Goal: Task Accomplishment & Management: Manage account settings

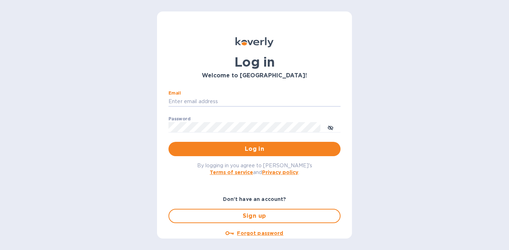
type input "[PERSON_NAME][EMAIL_ADDRESS][DOMAIN_NAME]"
click at [253, 149] on button "Log in" at bounding box center [254, 149] width 172 height 14
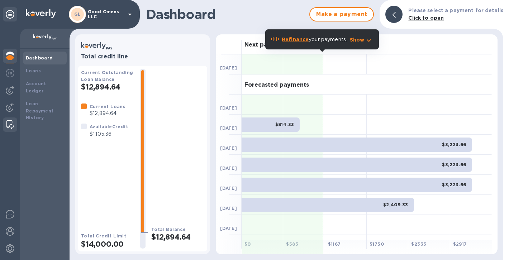
click at [10, 121] on img at bounding box center [9, 124] width 7 height 9
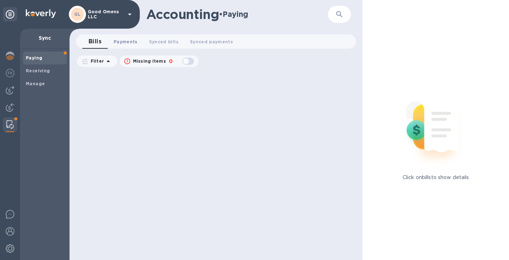
click at [122, 40] on span "Payments 0" at bounding box center [126, 42] width 24 height 8
click at [99, 42] on span "Bills 0" at bounding box center [95, 42] width 11 height 8
click at [120, 48] on button "Payments 0" at bounding box center [125, 41] width 35 height 14
click at [50, 77] on div "Manage" at bounding box center [45, 83] width 44 height 13
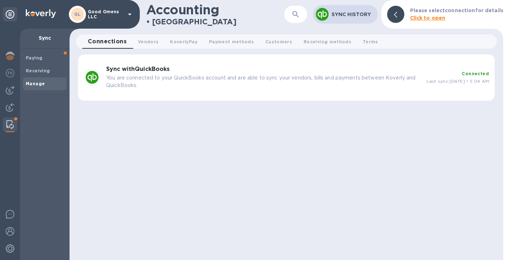
click at [373, 66] on h3 "Sync with QuickBooks" at bounding box center [263, 69] width 315 height 7
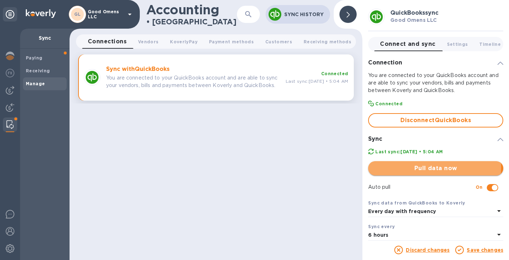
click at [419, 167] on span "Pull data now" at bounding box center [436, 168] width 124 height 9
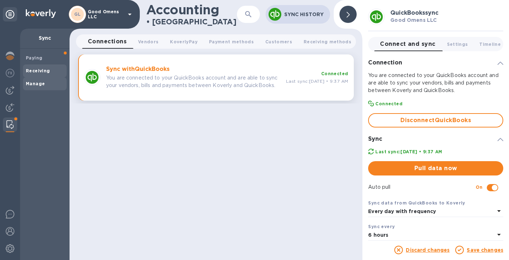
click at [47, 64] on div "Receiving" at bounding box center [45, 70] width 44 height 13
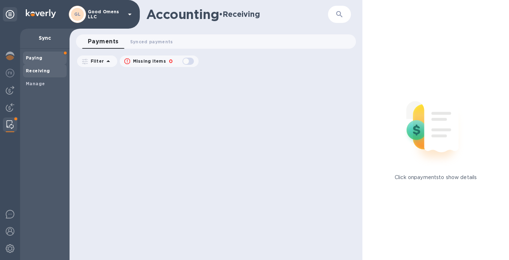
click at [49, 57] on span "Paying" at bounding box center [45, 57] width 38 height 7
click at [135, 42] on span "Payments 0" at bounding box center [126, 42] width 24 height 8
click at [157, 39] on span "Synced bills 0" at bounding box center [170, 42] width 29 height 8
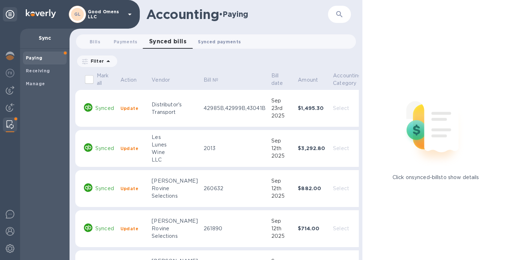
click at [196, 35] on button "Synced payments 0" at bounding box center [219, 41] width 54 height 14
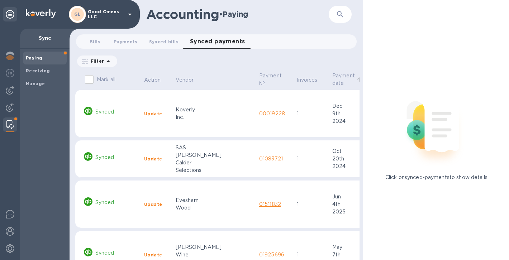
click at [332, 82] on p "Payment date" at bounding box center [343, 79] width 23 height 15
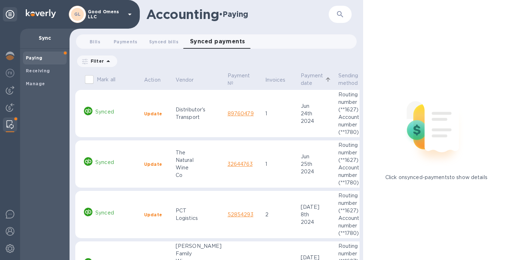
click at [325, 81] on icon at bounding box center [328, 79] width 6 height 6
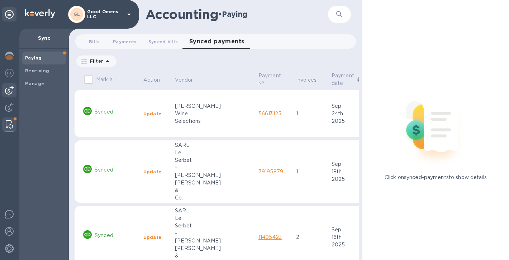
click at [12, 87] on img at bounding box center [9, 90] width 9 height 9
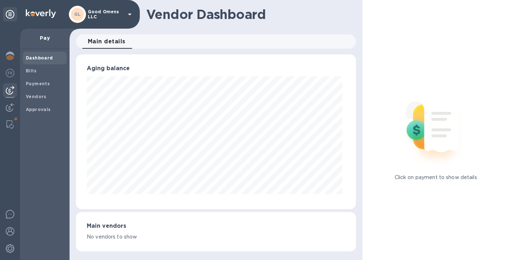
scroll to position [358078, 357956]
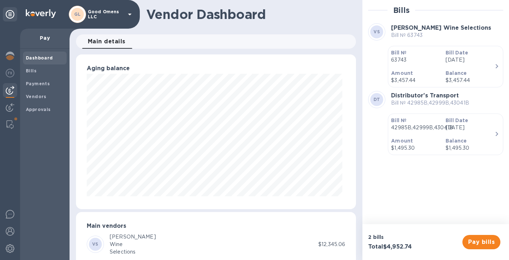
click at [469, 72] on p "Balance" at bounding box center [469, 72] width 49 height 7
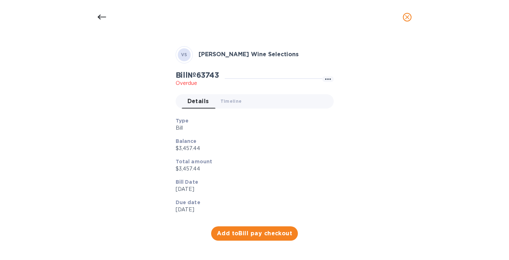
click at [407, 17] on icon "close" at bounding box center [407, 17] width 4 height 4
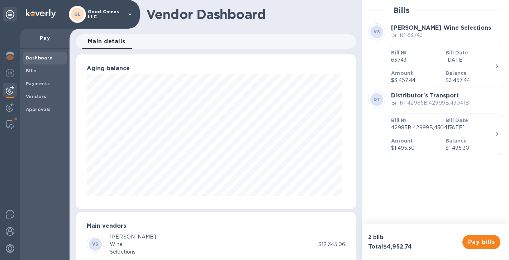
scroll to position [8, 0]
